Goal: Find specific fact

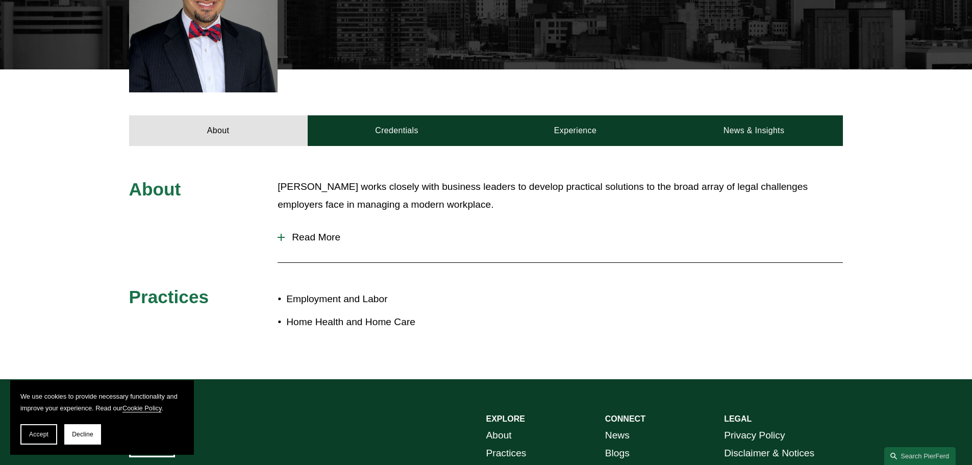
scroll to position [357, 0]
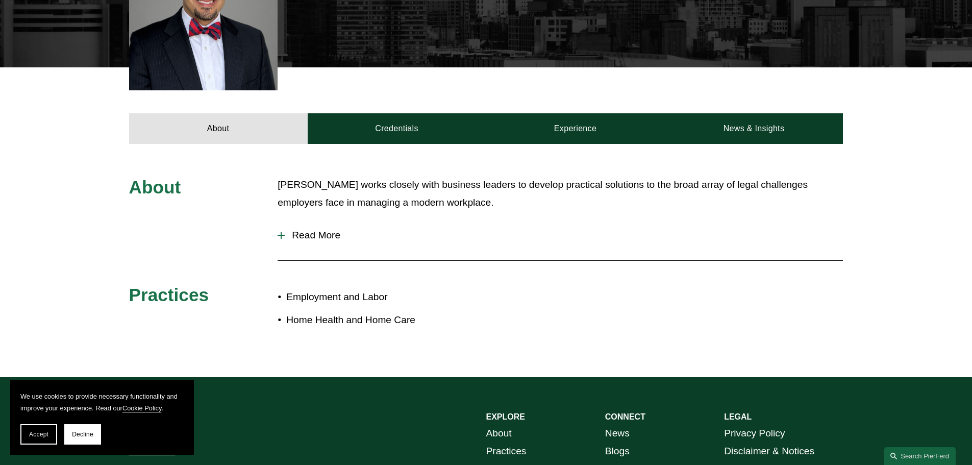
click at [311, 240] on span "Read More" at bounding box center [564, 235] width 558 height 11
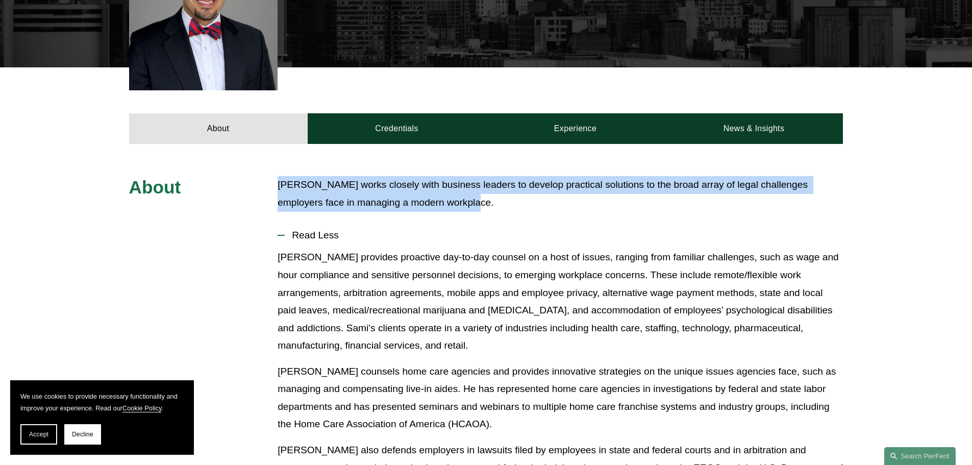
drag, startPoint x: 280, startPoint y: 186, endPoint x: 459, endPoint y: 196, distance: 179.3
click at [459, 196] on p "[PERSON_NAME] works closely with business leaders to develop practical solution…" at bounding box center [559, 193] width 565 height 35
copy p "[PERSON_NAME] works closely with business leaders to develop practical solution…"
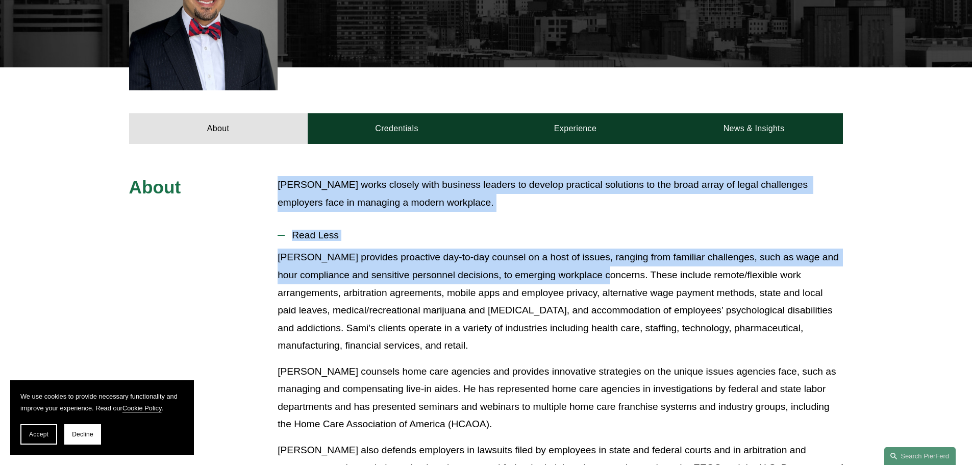
drag, startPoint x: 629, startPoint y: 277, endPoint x: 274, endPoint y: 186, distance: 366.0
click at [274, 186] on div "About [PERSON_NAME] works closely with business leaders to develop practical so…" at bounding box center [486, 424] width 972 height 496
copy div "[PERSON_NAME] works closely with business leaders to develop practical solution…"
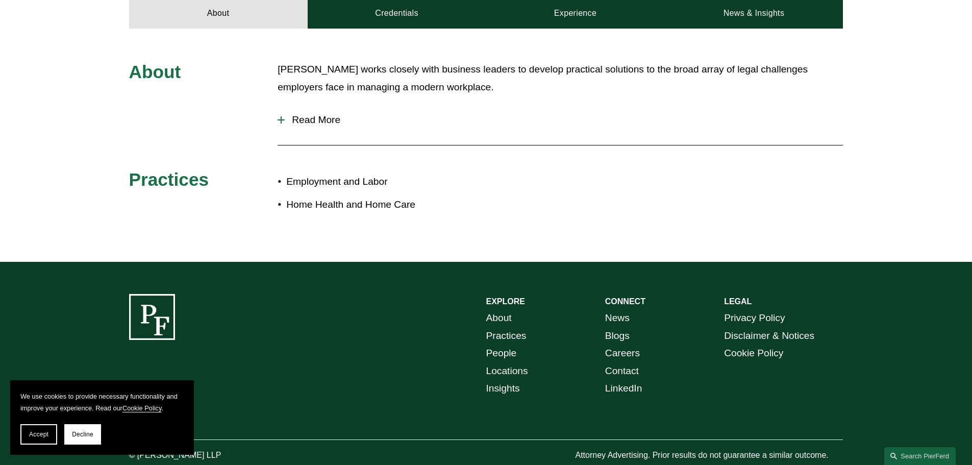
scroll to position [503, 0]
